Goal: Entertainment & Leisure: Consume media (video, audio)

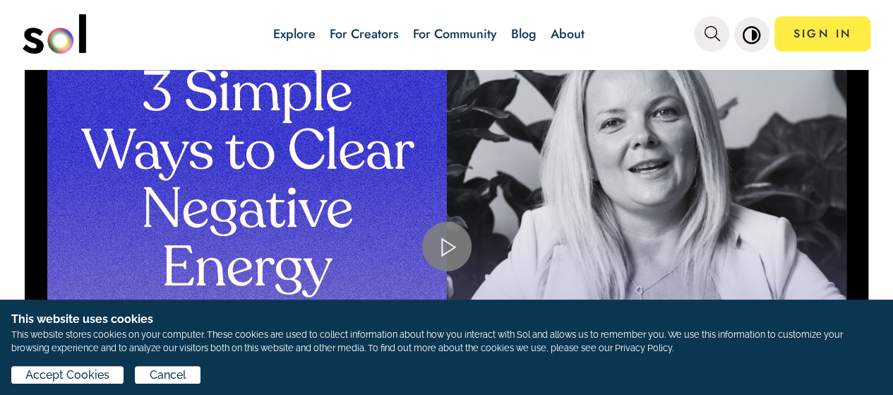
scroll to position [275, 0]
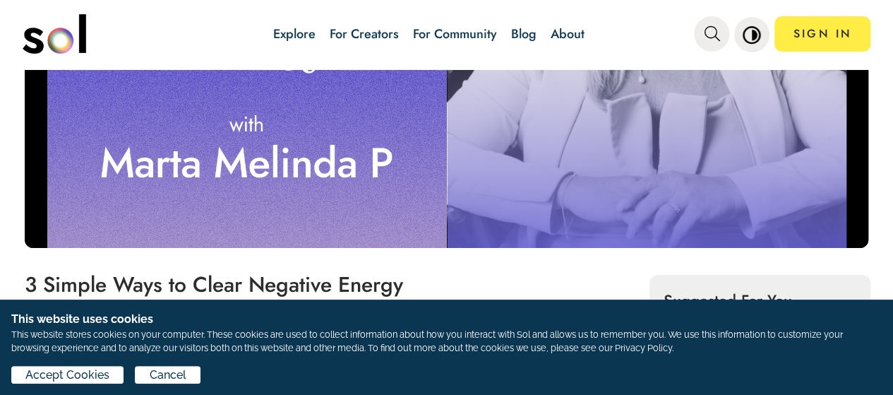
click at [487, 109] on div "Video Player" at bounding box center [446, 23] width 843 height 450
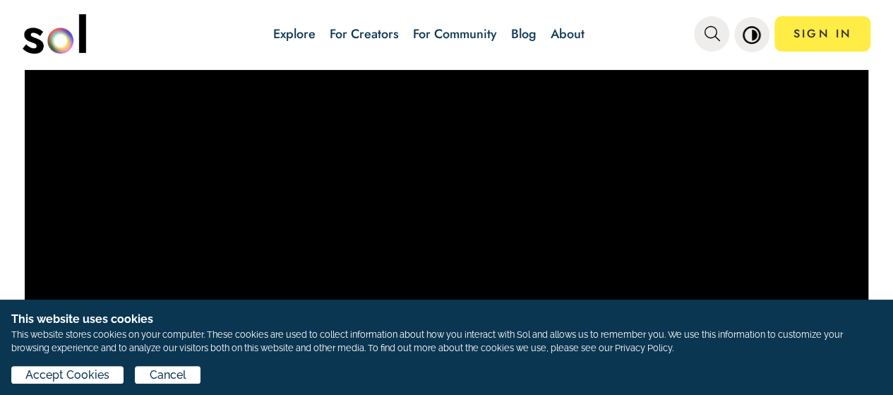
scroll to position [200, 0]
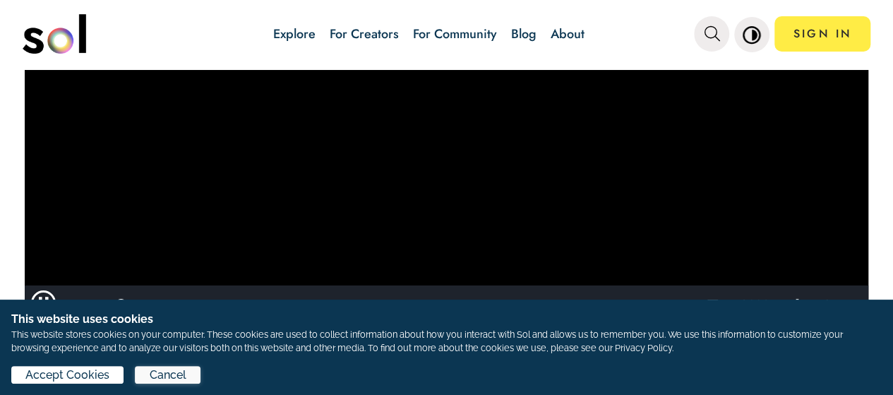
click at [169, 379] on span "Cancel" at bounding box center [168, 374] width 37 height 17
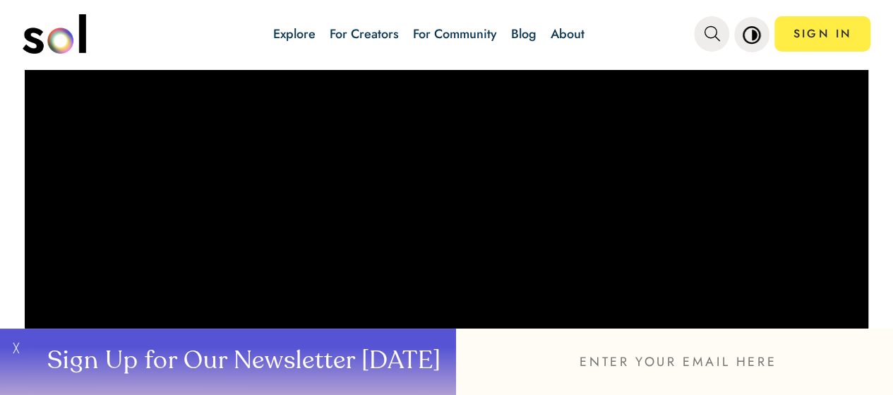
scroll to position [192, 0]
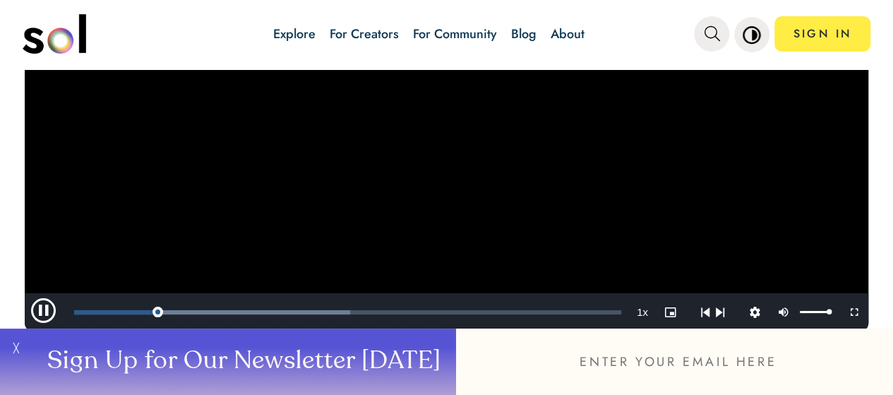
drag, startPoint x: 809, startPoint y: 311, endPoint x: 836, endPoint y: 313, distance: 26.9
click at [836, 313] on div "Pause Mute 100% Current Time 0:17 / Duration 1:59 Loaded : 50.47% 0:40 0:17 Str…" at bounding box center [446, 312] width 843 height 38
click at [851, 272] on div "Add to watch later Delete from favorites Video Player is loading. Play Video Pa…" at bounding box center [446, 104] width 893 height 453
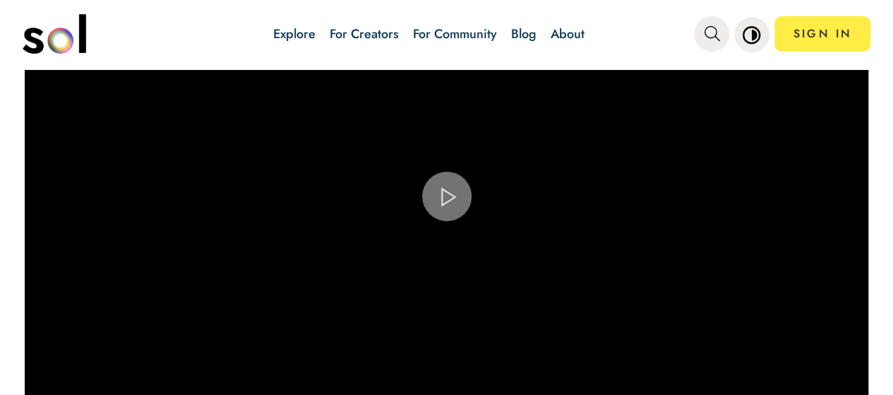
scroll to position [96, 0]
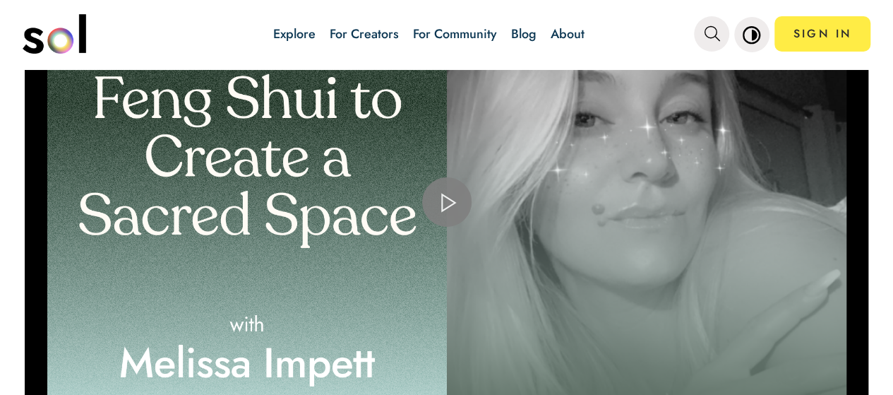
click at [395, 242] on div "Video Player" at bounding box center [446, 202] width 843 height 450
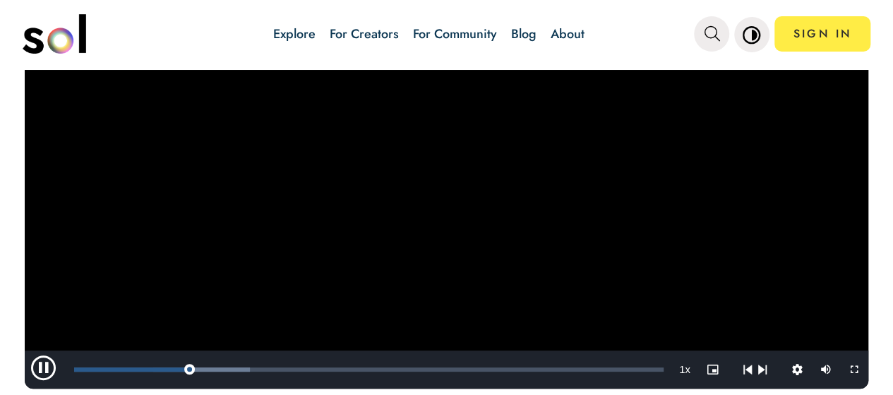
scroll to position [137, 0]
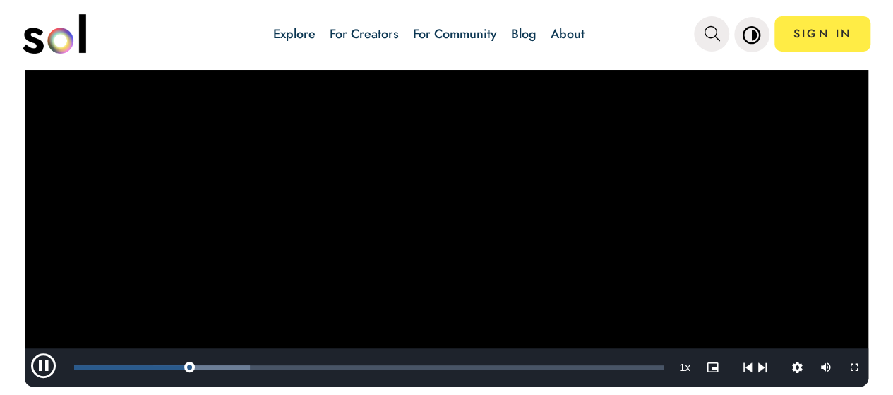
click at [509, 201] on video "Video Player" at bounding box center [446, 161] width 843 height 450
